Goal: Task Accomplishment & Management: Complete application form

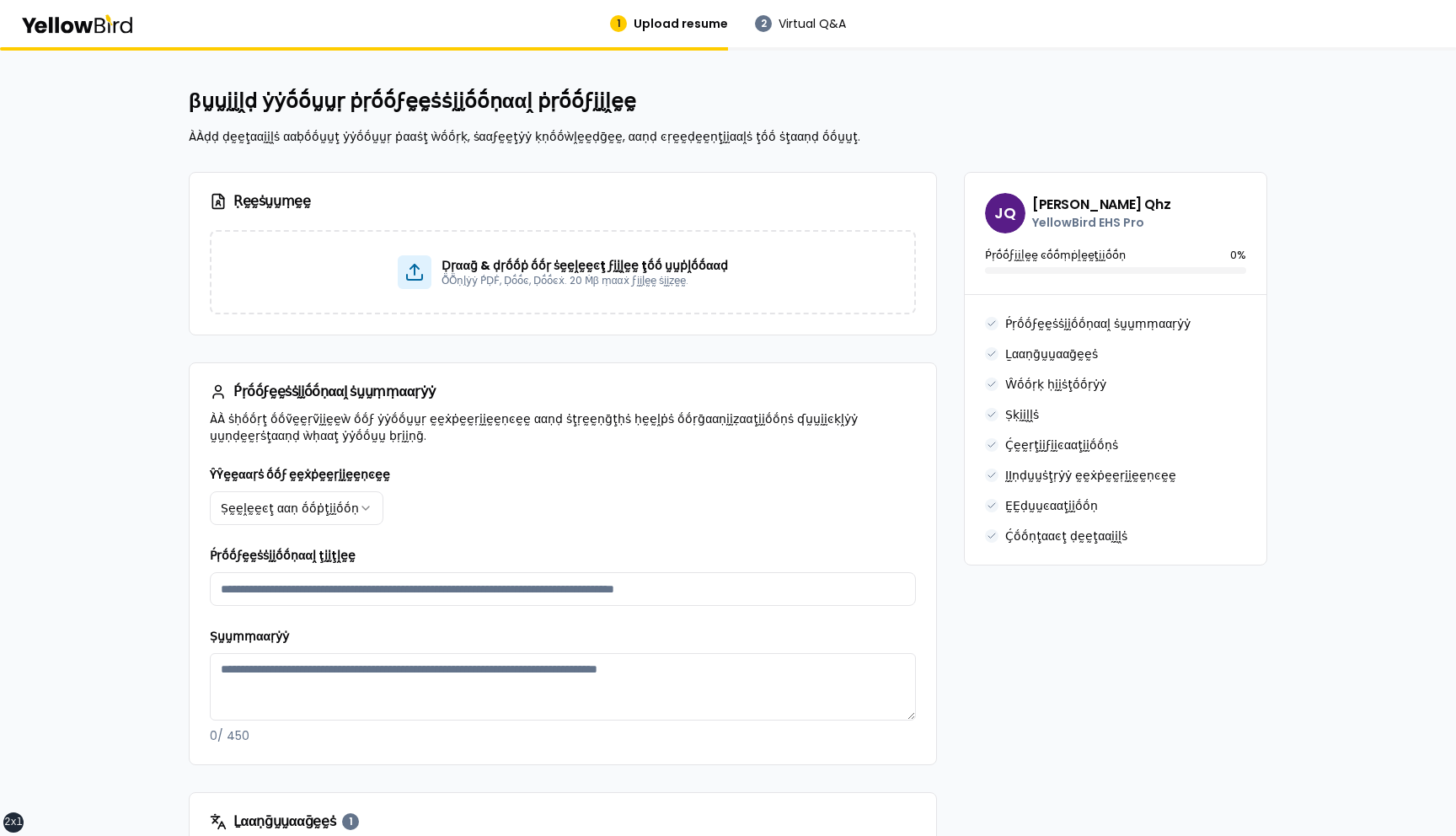
scroll to position [1232, 0]
